Goal: Task Accomplishment & Management: Manage account settings

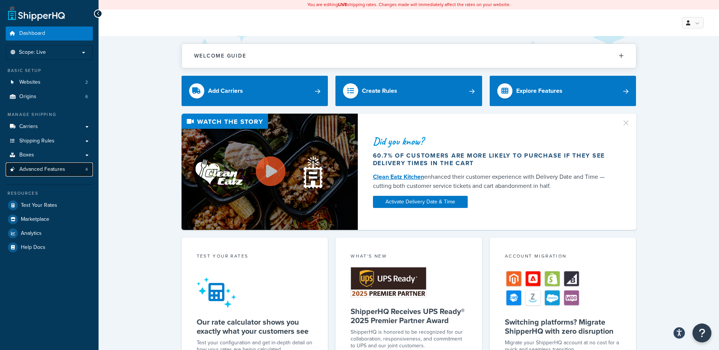
click at [50, 167] on span "Advanced Features" at bounding box center [42, 170] width 46 height 6
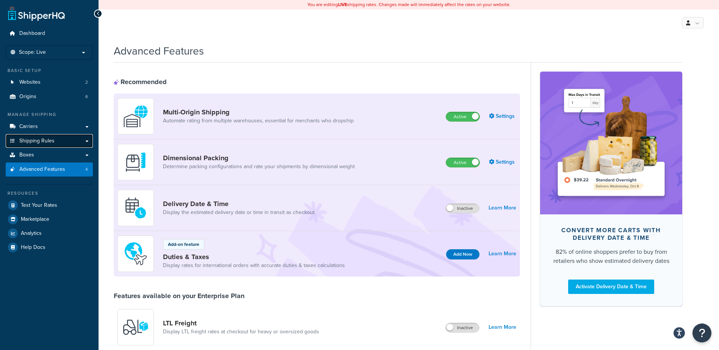
click at [49, 141] on span "Shipping Rules" at bounding box center [36, 141] width 35 height 6
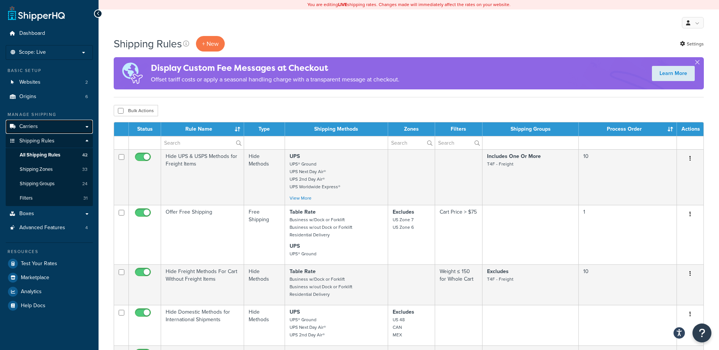
click at [70, 128] on link "Carriers" at bounding box center [49, 127] width 87 height 14
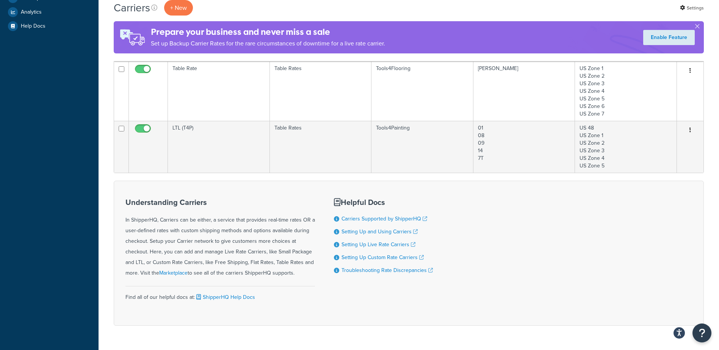
scroll to position [152, 0]
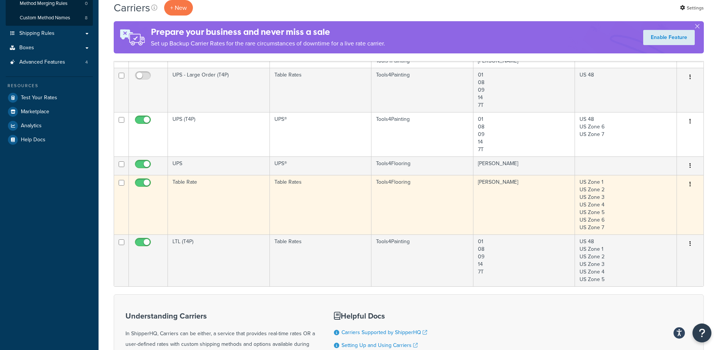
click at [692, 189] on button "button" at bounding box center [690, 185] width 11 height 12
click at [675, 199] on link "Edit" at bounding box center [660, 200] width 60 height 16
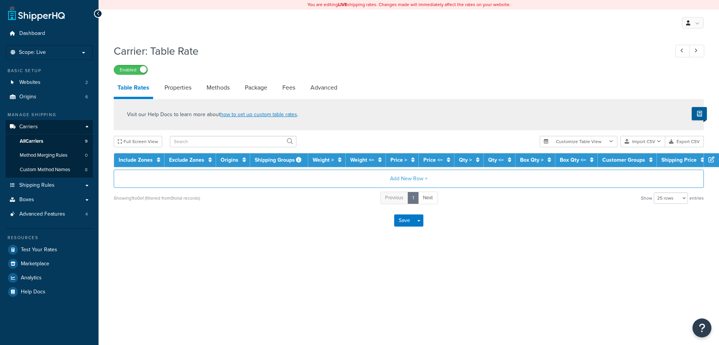
select select "25"
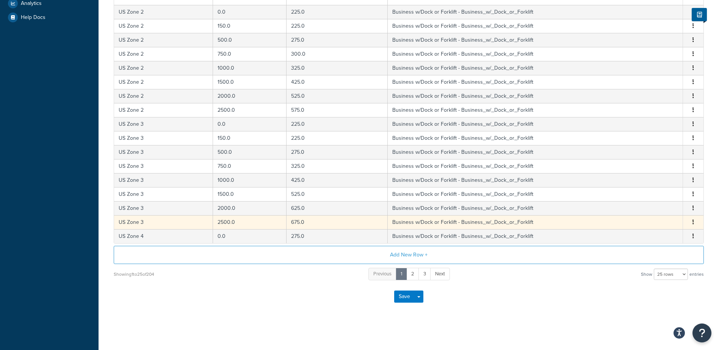
scroll to position [236, 0]
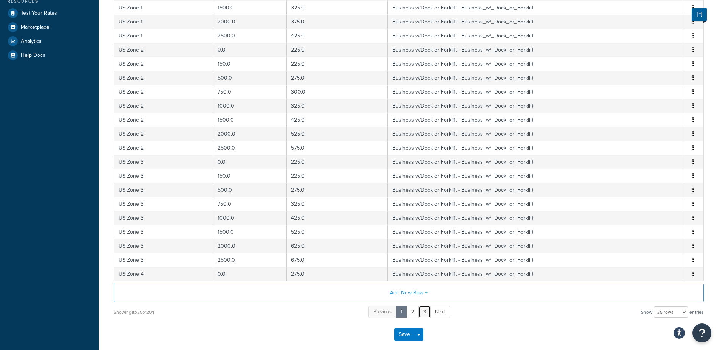
click at [427, 307] on link "3" at bounding box center [425, 312] width 13 height 13
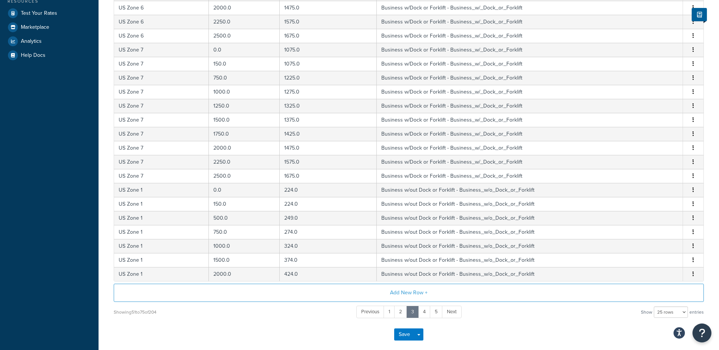
scroll to position [274, 0]
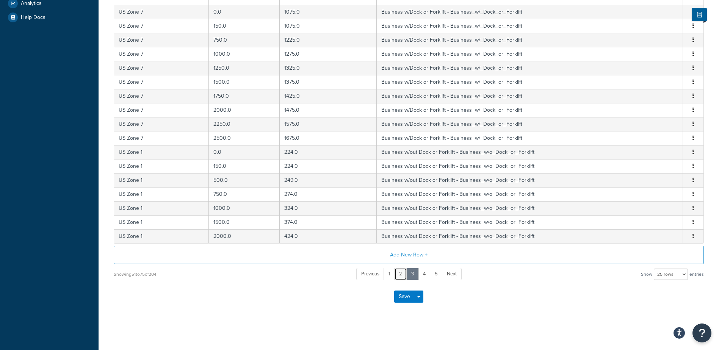
click at [399, 274] on link "2" at bounding box center [400, 274] width 13 height 13
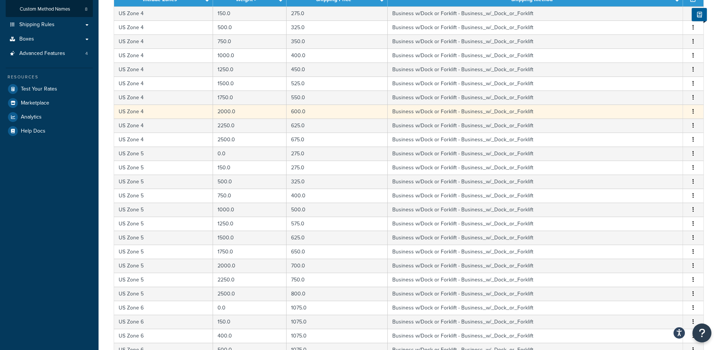
scroll to position [85, 0]
